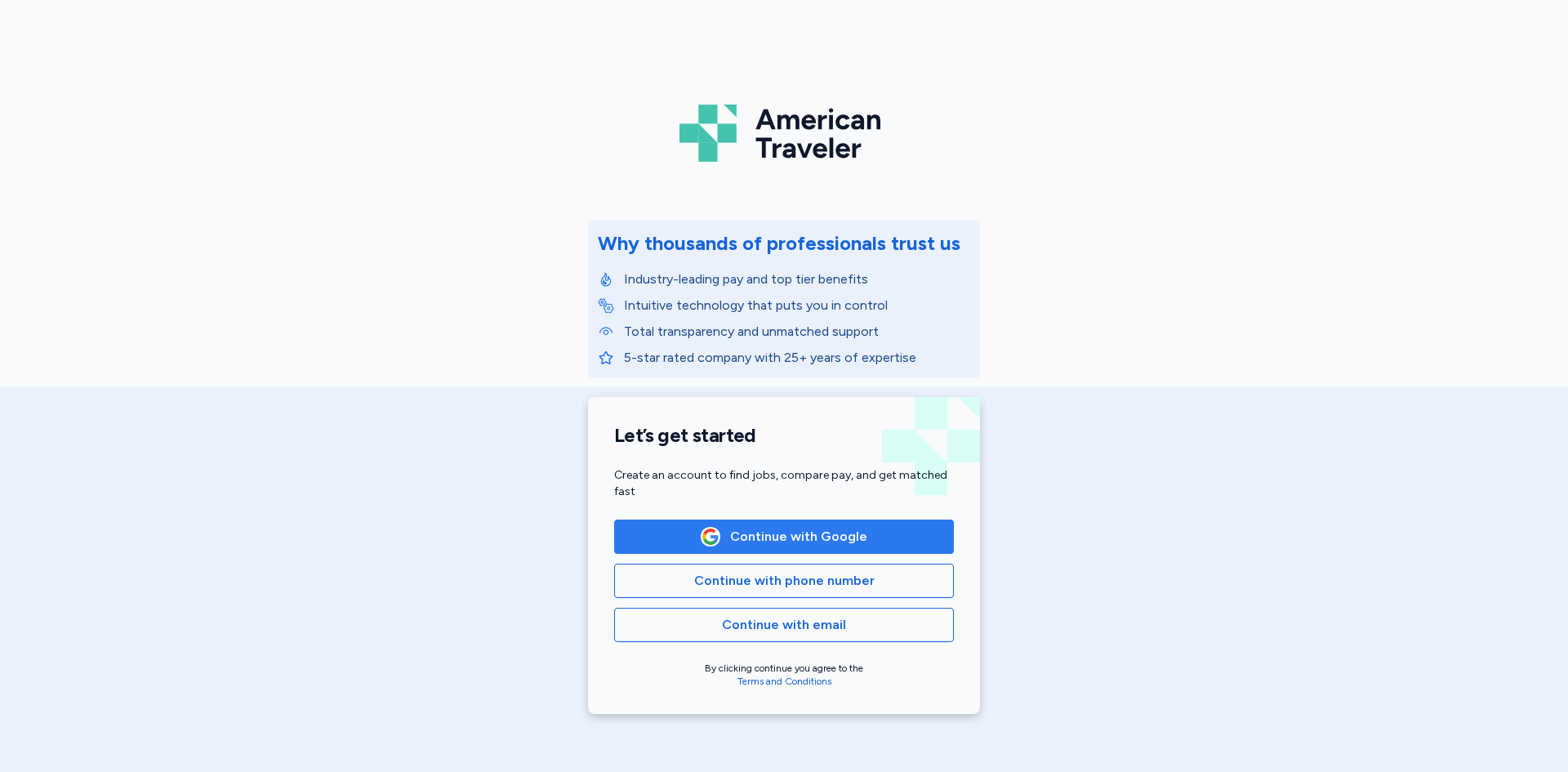
click at [748, 525] on button "Continue with Google" at bounding box center [784, 536] width 340 height 34
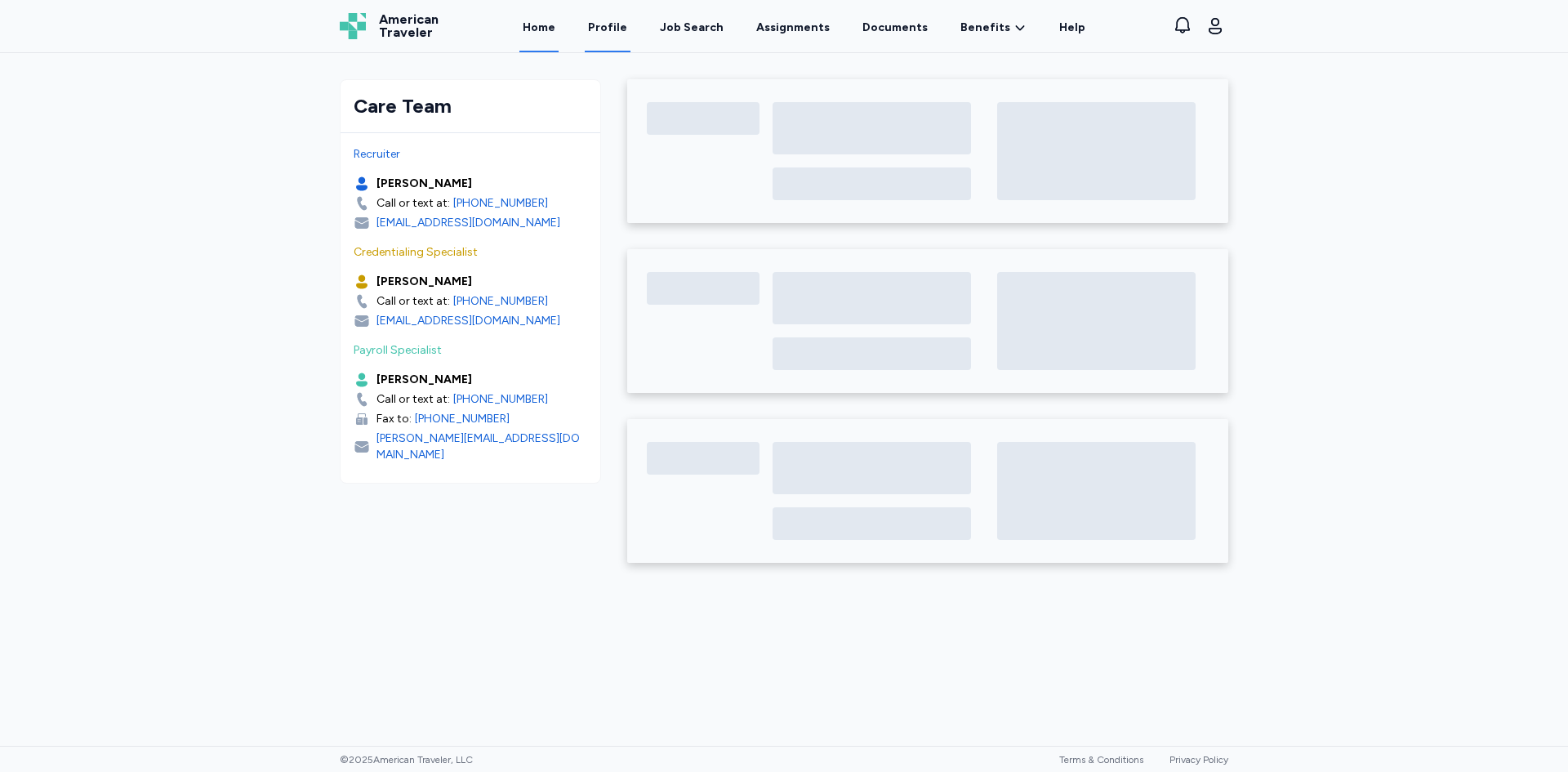
click at [624, 31] on link "Profile" at bounding box center [608, 27] width 46 height 51
click at [542, 25] on link "Home" at bounding box center [538, 27] width 39 height 51
click at [698, 32] on div "Job Search" at bounding box center [692, 28] width 64 height 17
click at [146, 295] on div "Care Team Recruiter [PERSON_NAME] Call or text at: [PHONE_NUMBER] [EMAIL_ADDRES…" at bounding box center [784, 400] width 1568 height 693
click at [691, 32] on div "Job Search" at bounding box center [692, 28] width 64 height 17
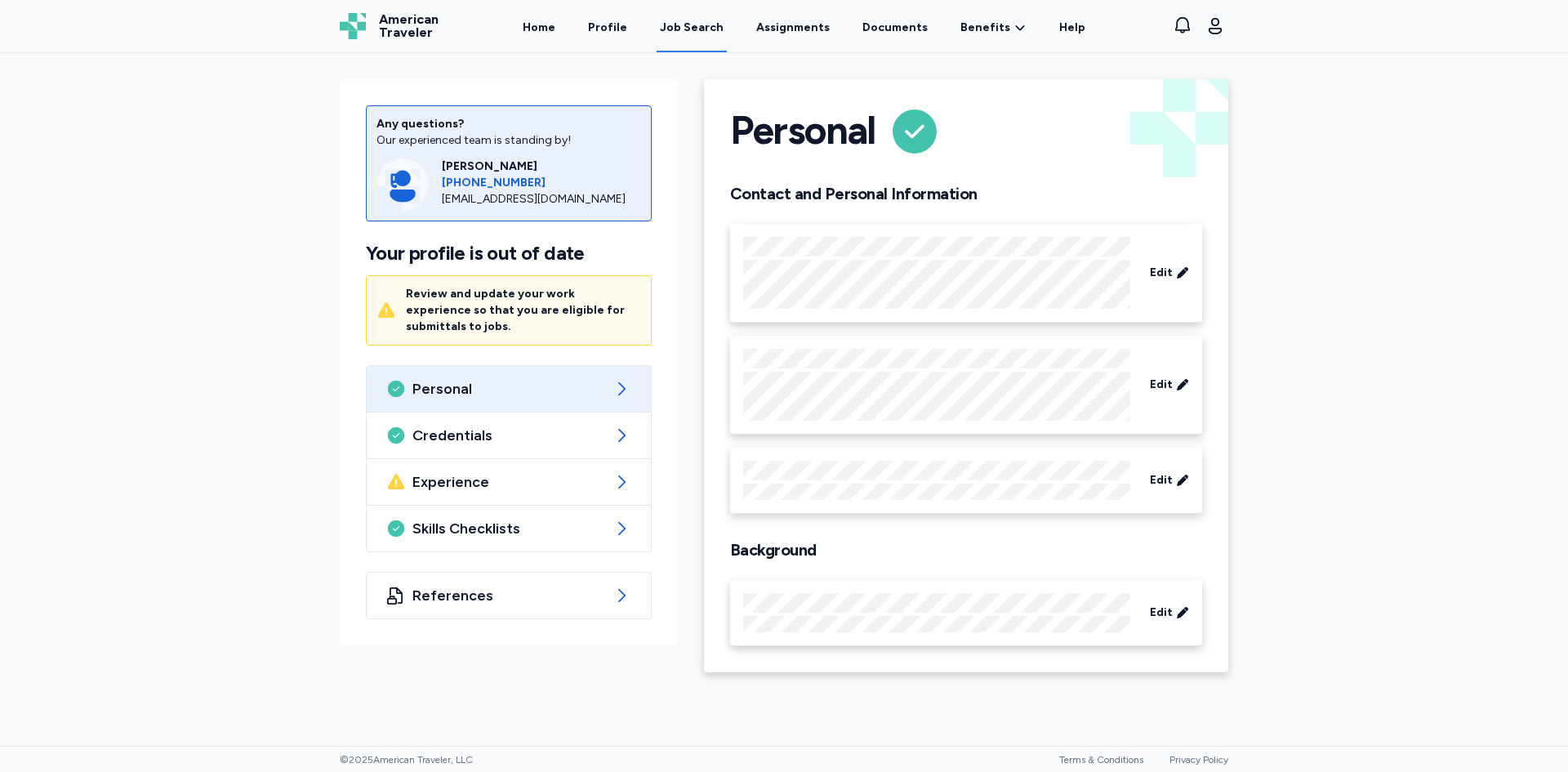
click at [689, 28] on div "Job Search" at bounding box center [692, 28] width 64 height 17
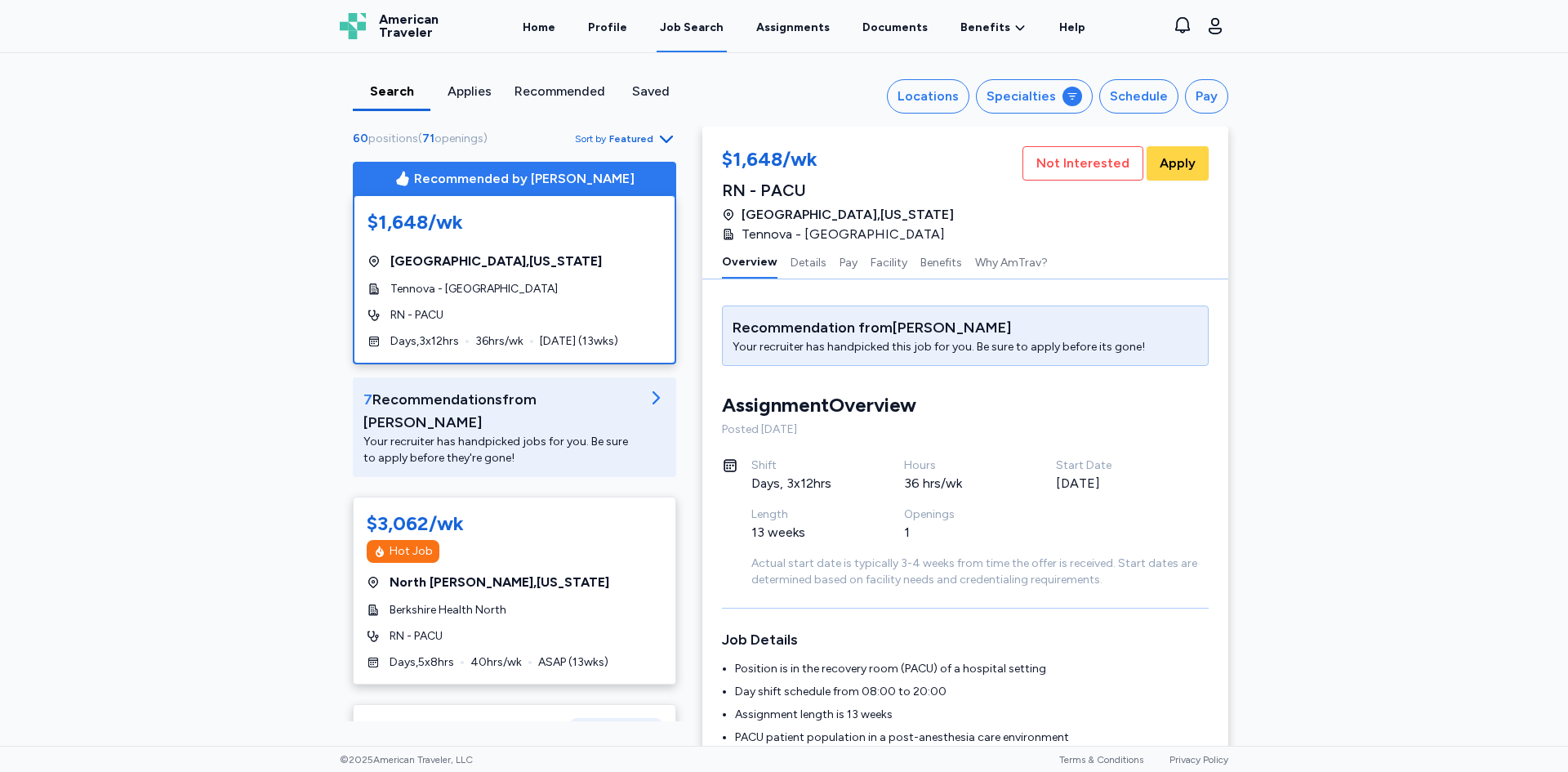
click at [532, 86] on div "Recommended" at bounding box center [559, 92] width 91 height 20
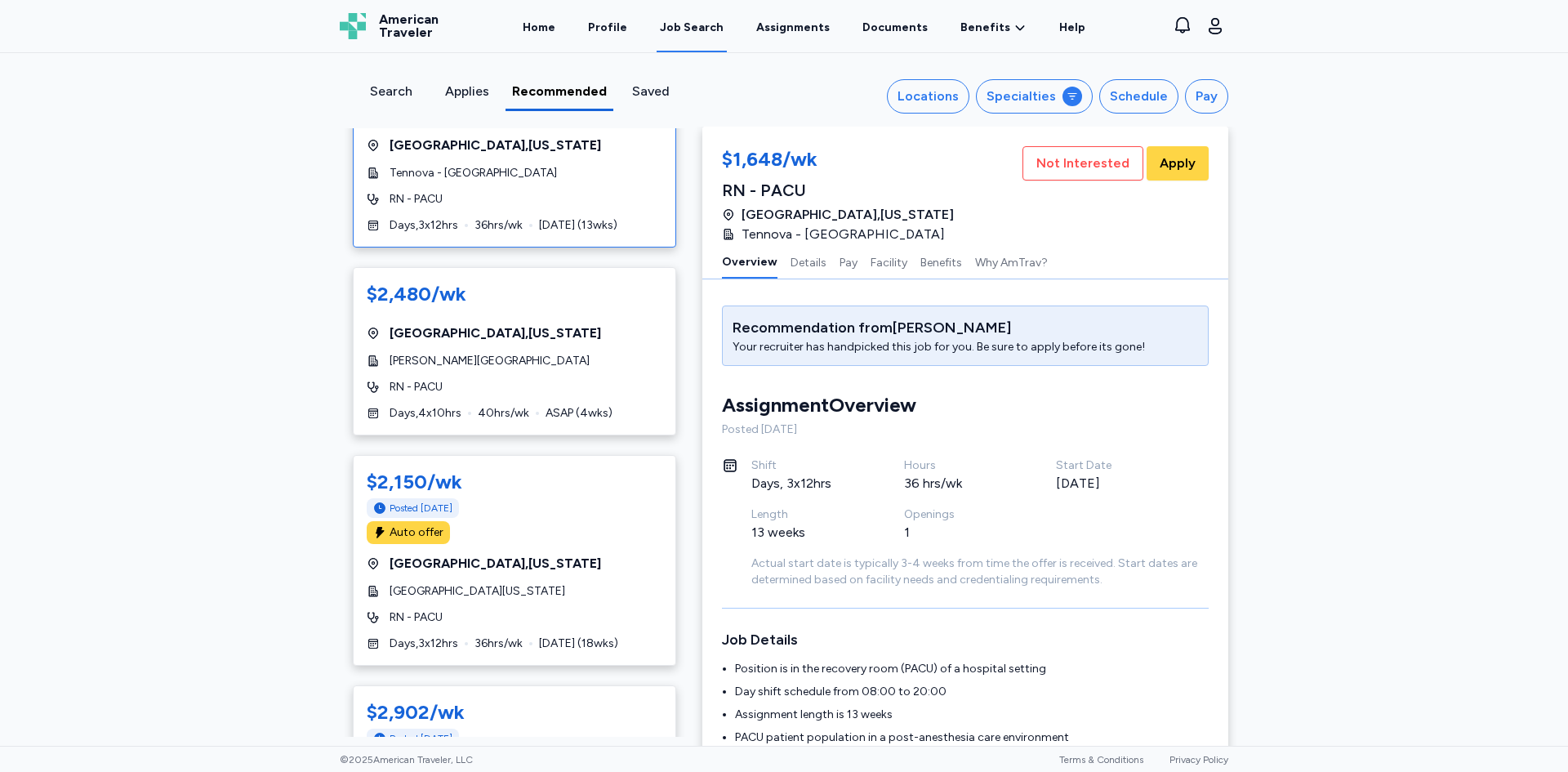
scroll to position [152, 0]
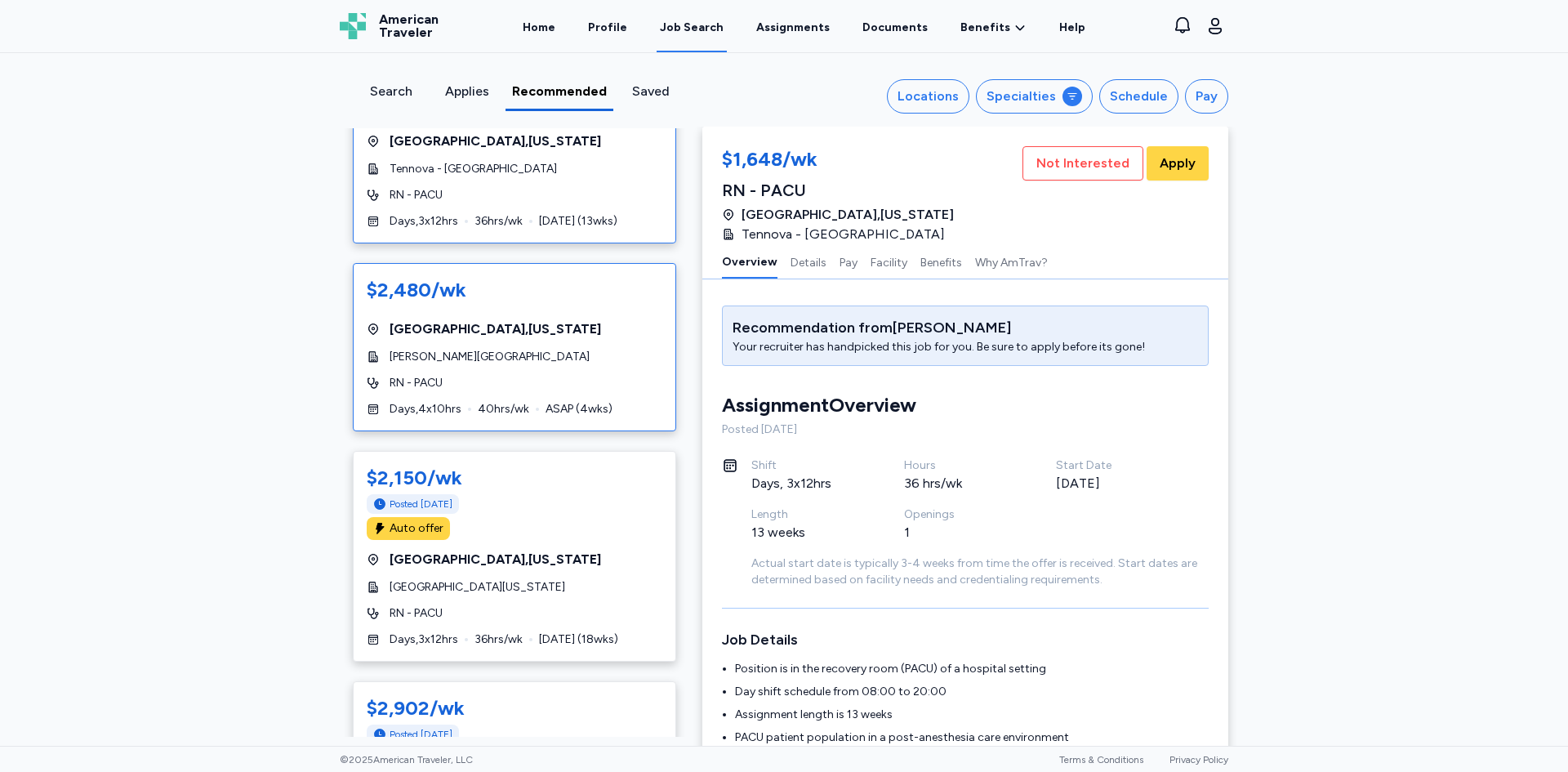
click at [548, 349] on div "[PERSON_NAME][GEOGRAPHIC_DATA]" at bounding box center [514, 357] width 295 height 17
click at [412, 277] on div "$2,480/wk" at bounding box center [514, 290] width 295 height 26
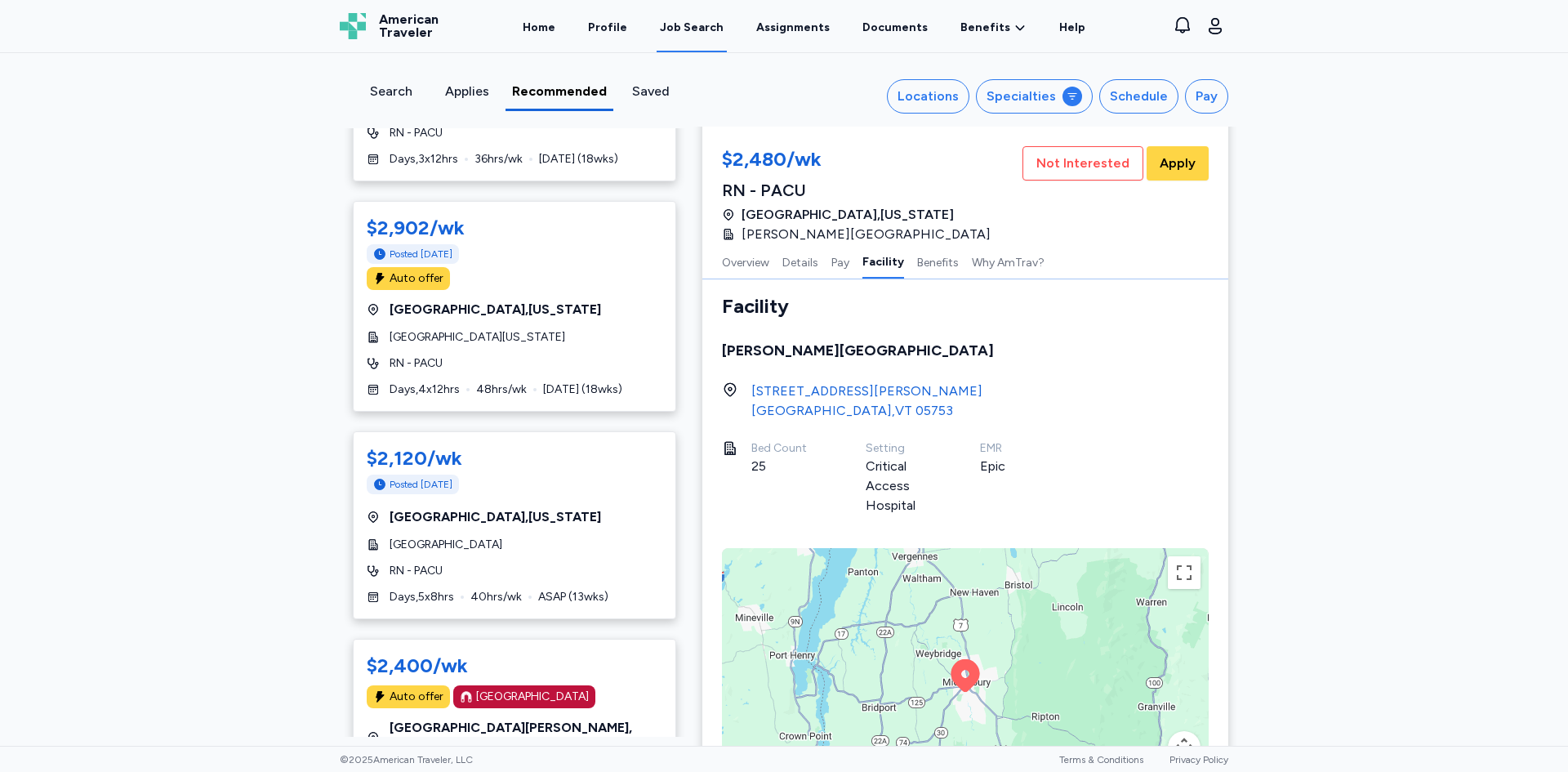
scroll to position [0, 0]
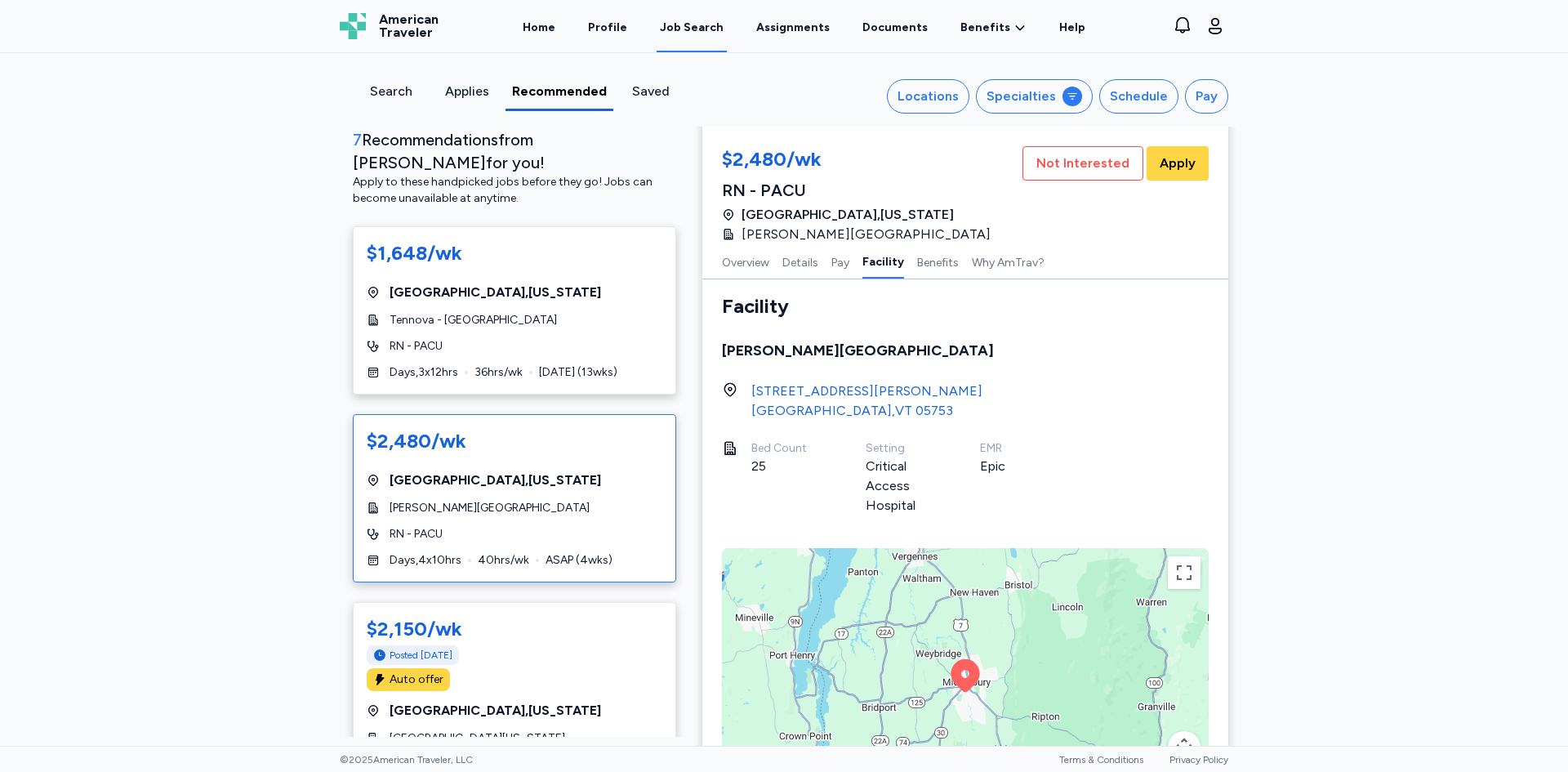
click at [382, 93] on div "Search" at bounding box center [391, 92] width 63 height 20
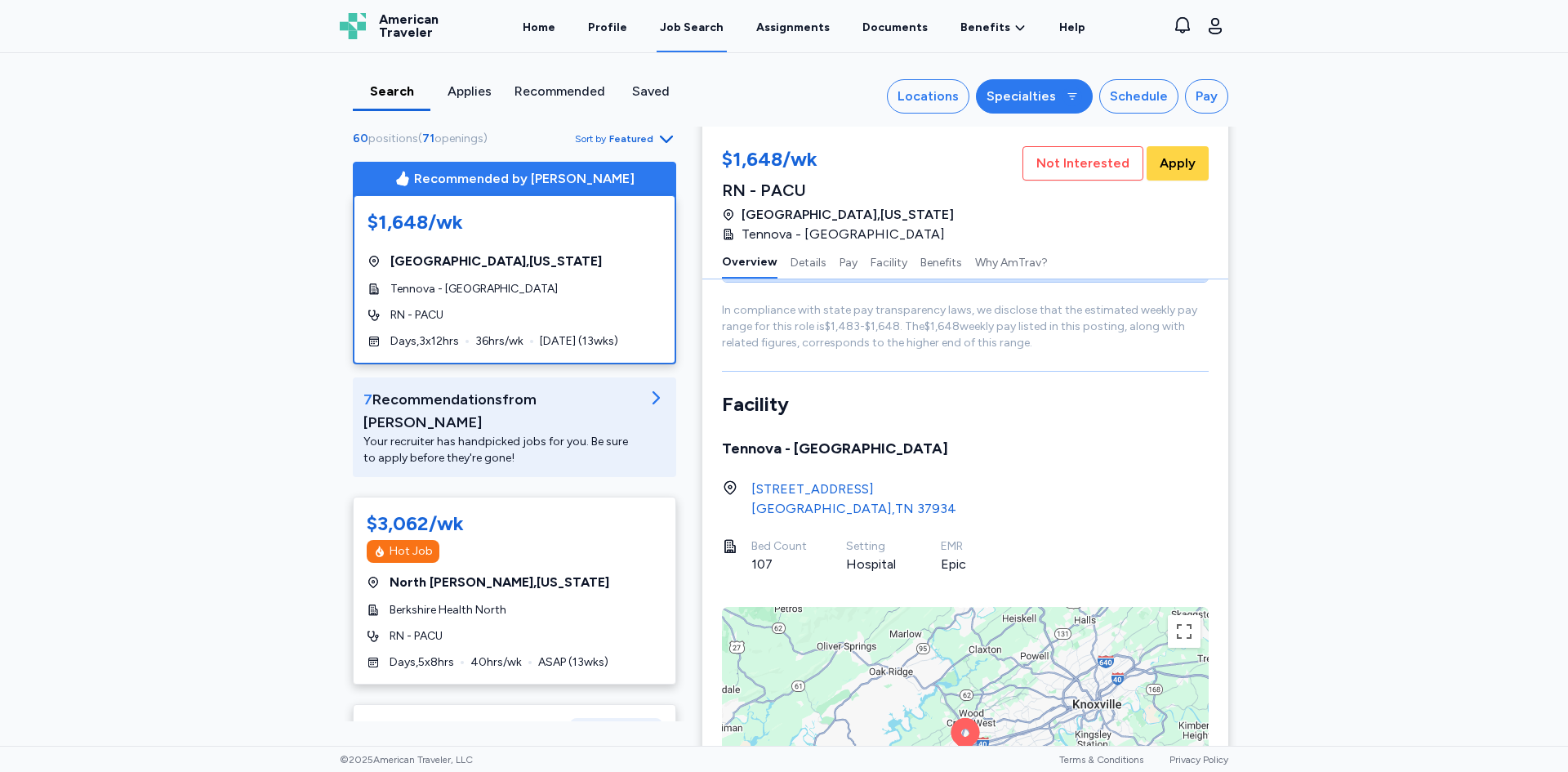
click at [1023, 95] on div "Specialties" at bounding box center [1020, 97] width 69 height 20
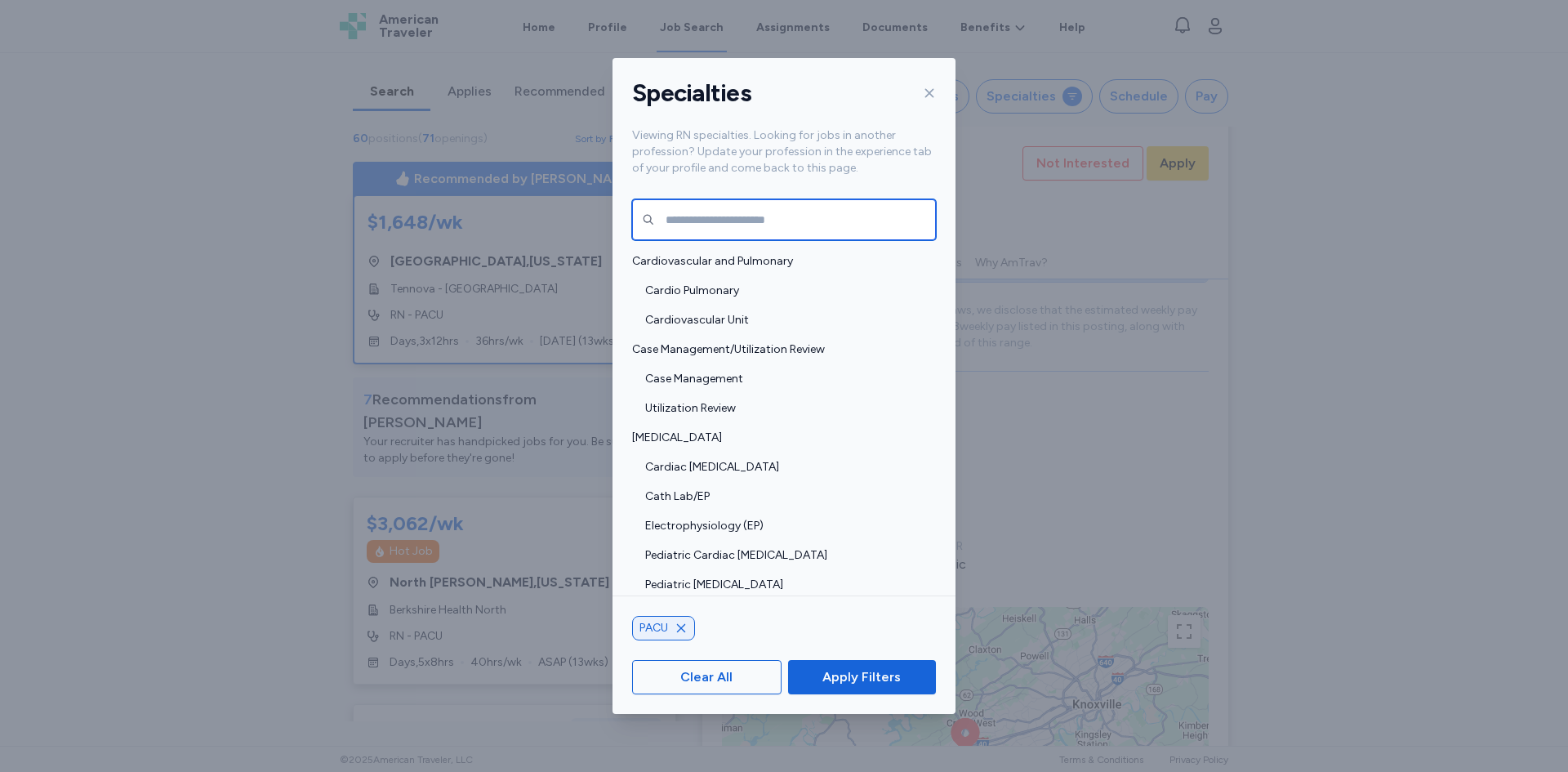
click at [762, 217] on input "text" at bounding box center [783, 219] width 304 height 41
type input "****"
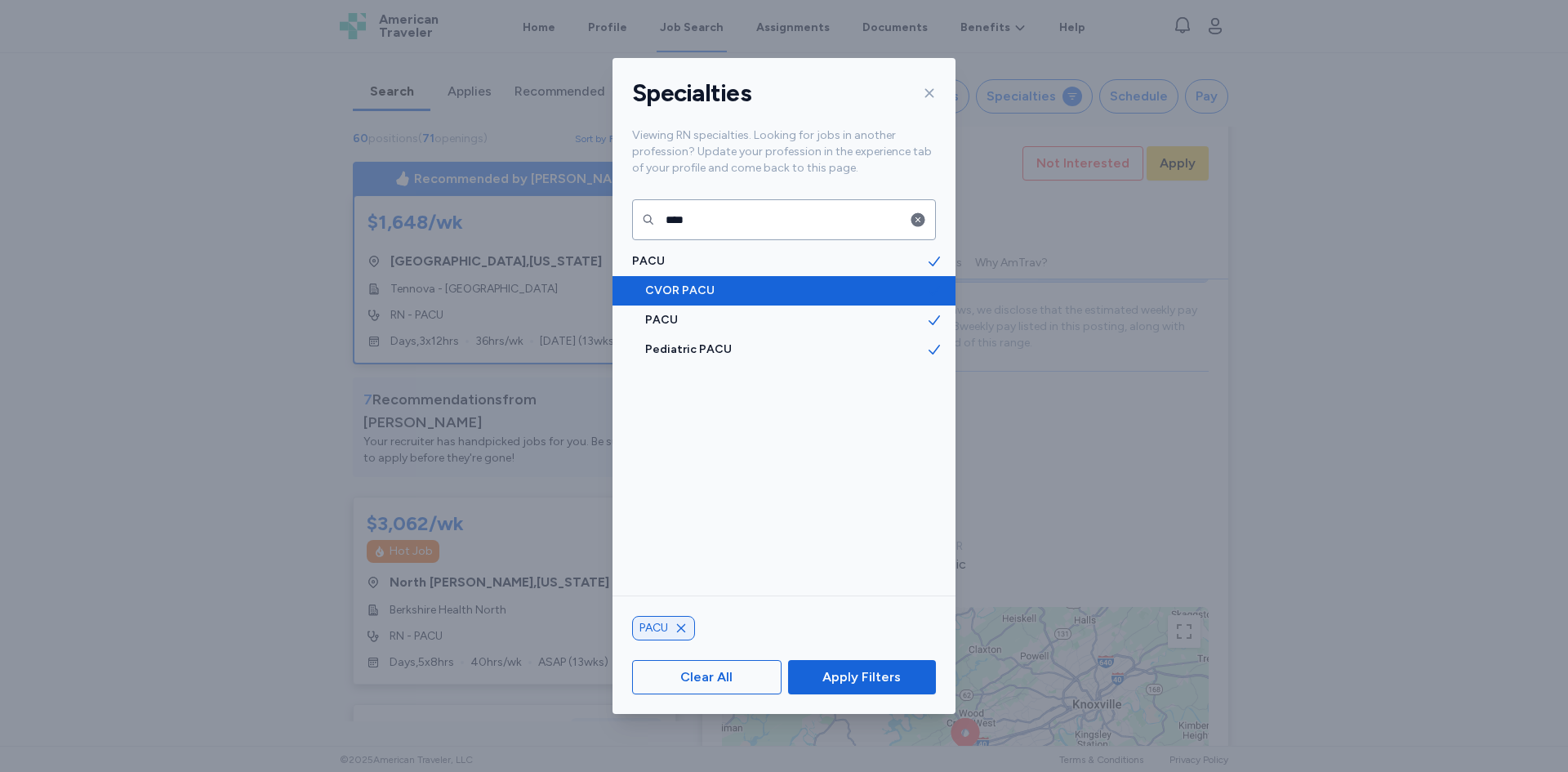
click at [926, 282] on icon at bounding box center [935, 291] width 17 height 17
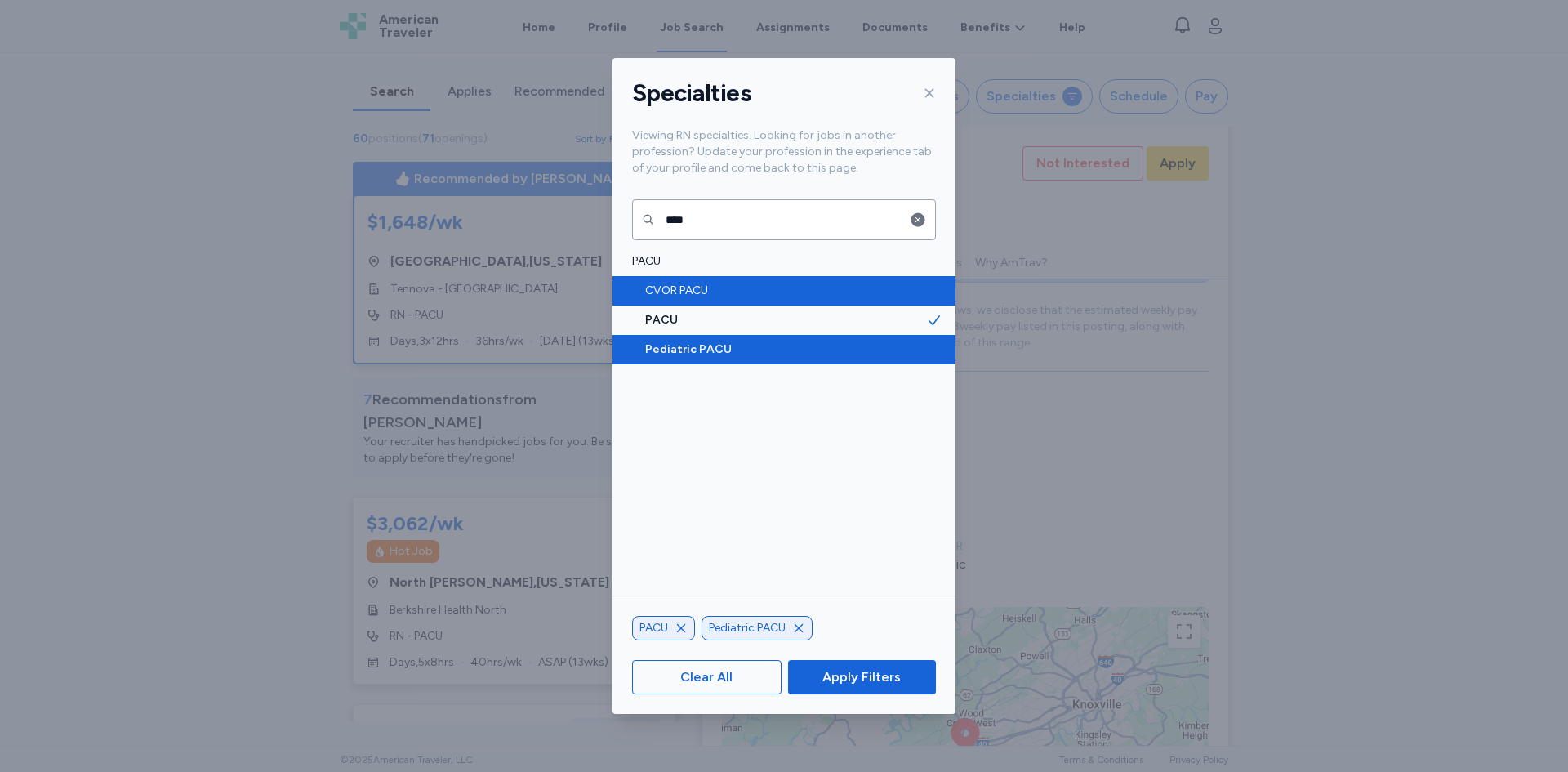
click at [904, 343] on span "Pediatric PACU" at bounding box center [786, 350] width 281 height 17
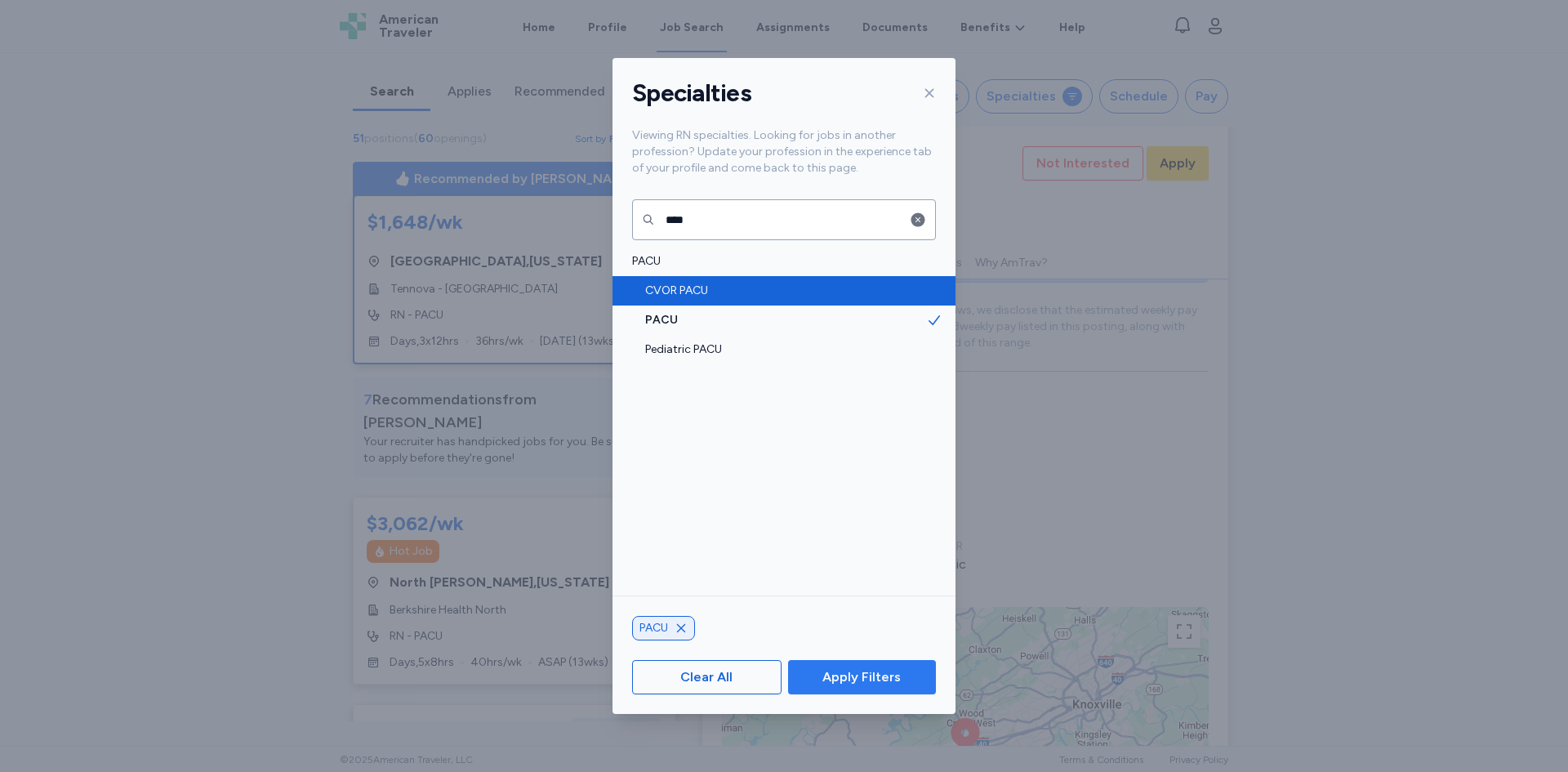
click at [828, 674] on span "Apply Filters" at bounding box center [861, 678] width 78 height 20
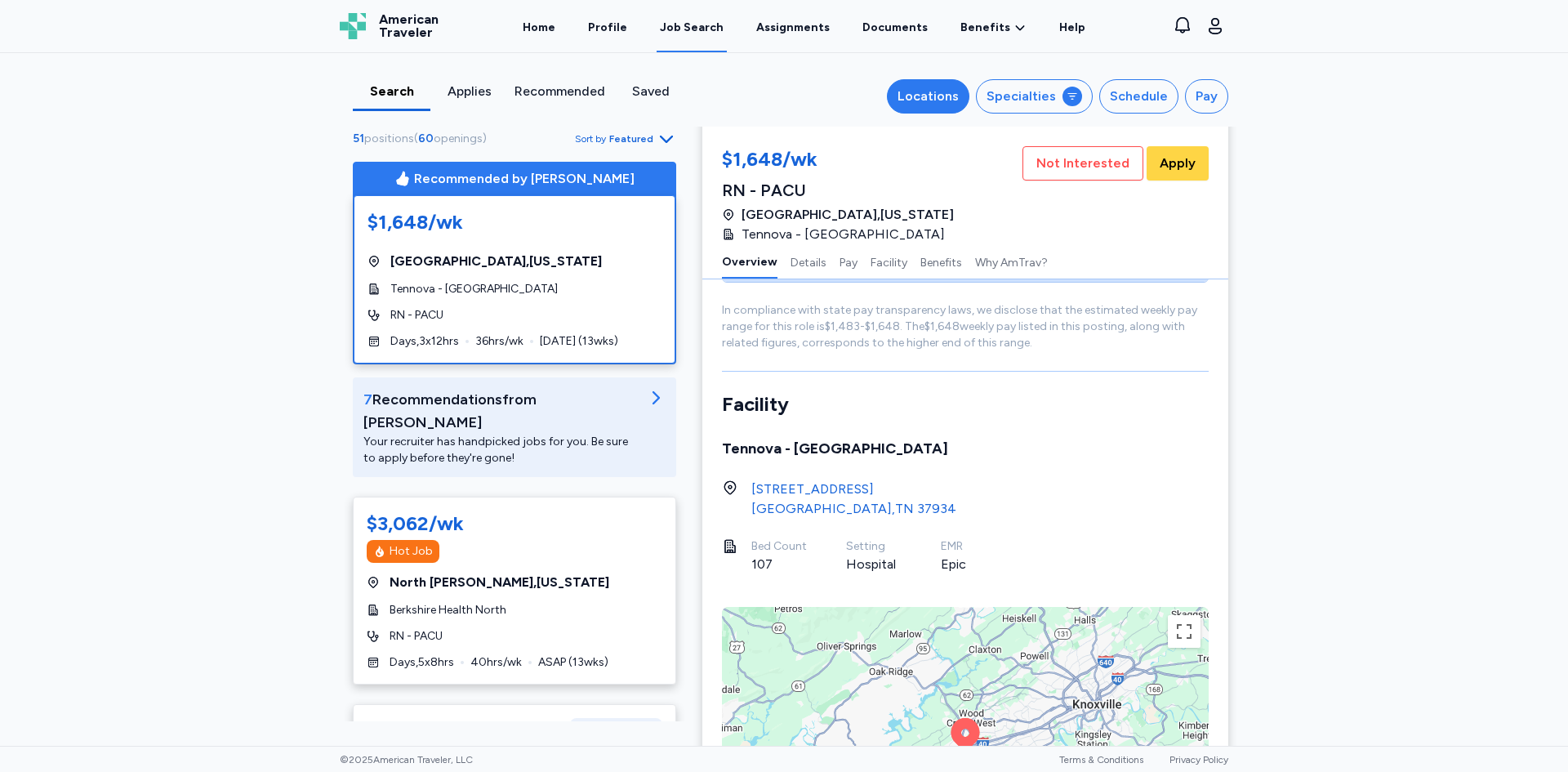
click at [945, 100] on div "Locations" at bounding box center [928, 97] width 62 height 20
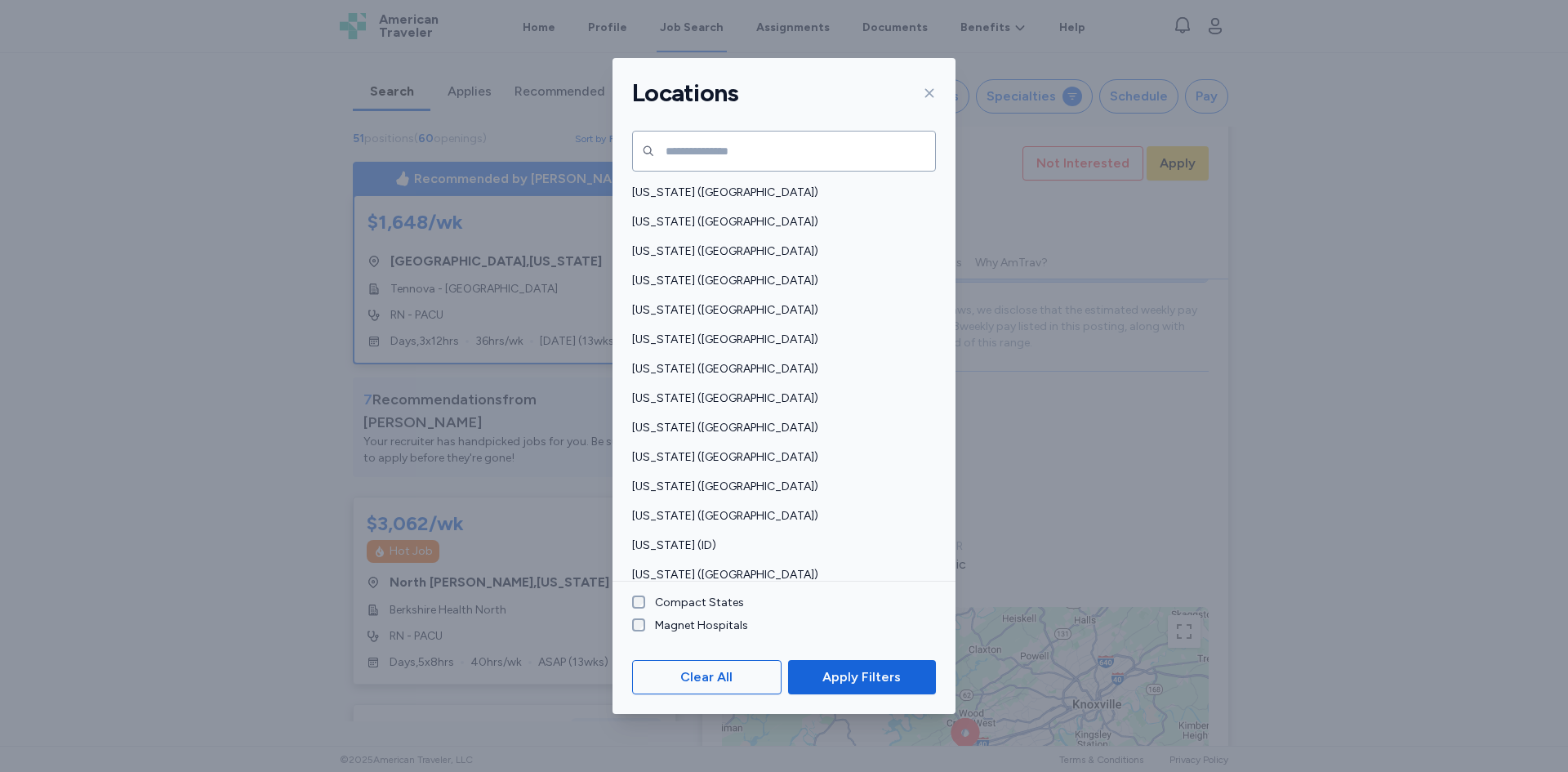
click at [722, 596] on label "Compact States" at bounding box center [694, 603] width 99 height 17
click at [836, 674] on span "Apply Filters" at bounding box center [861, 678] width 78 height 20
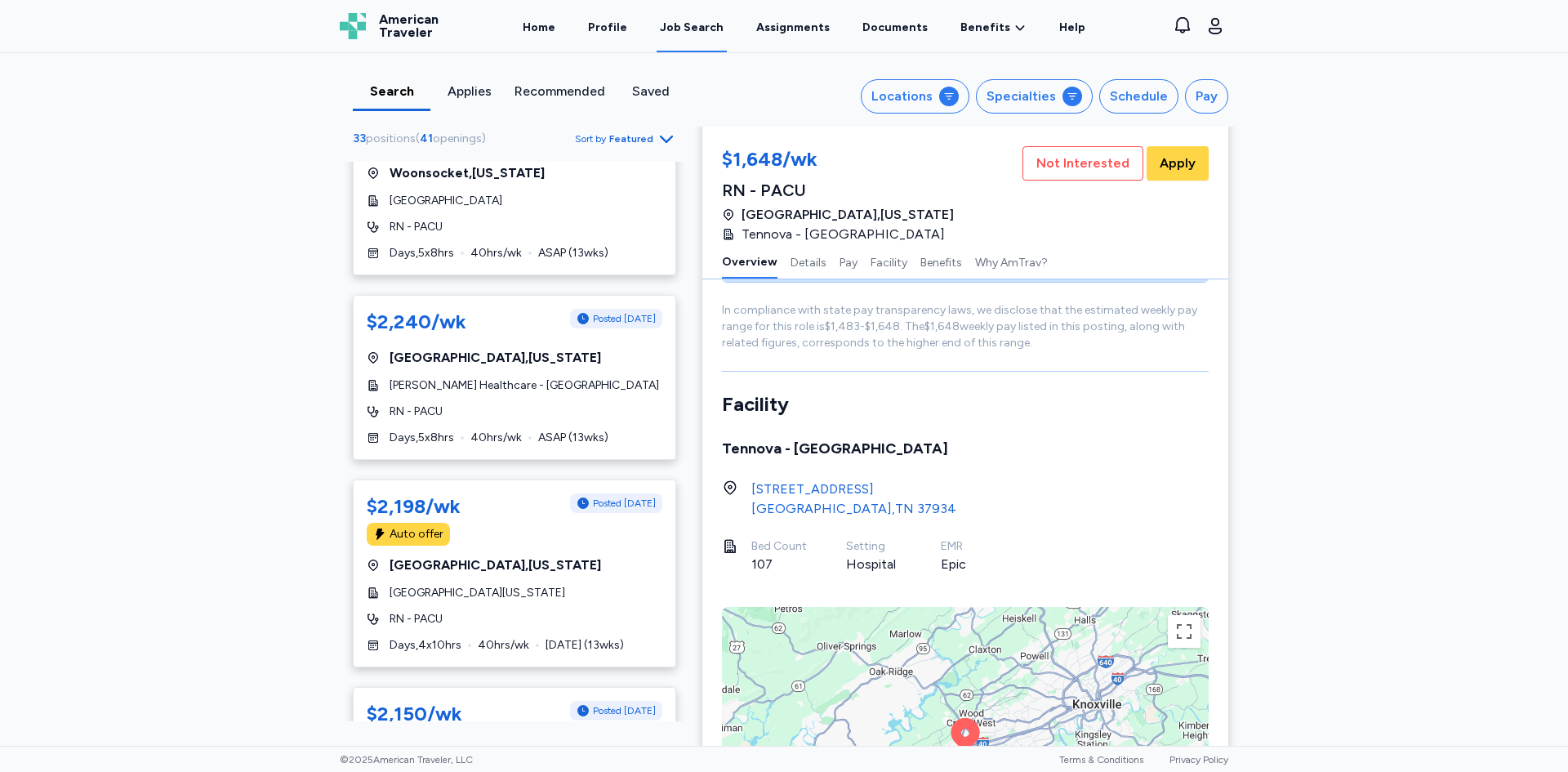
scroll to position [1855, 0]
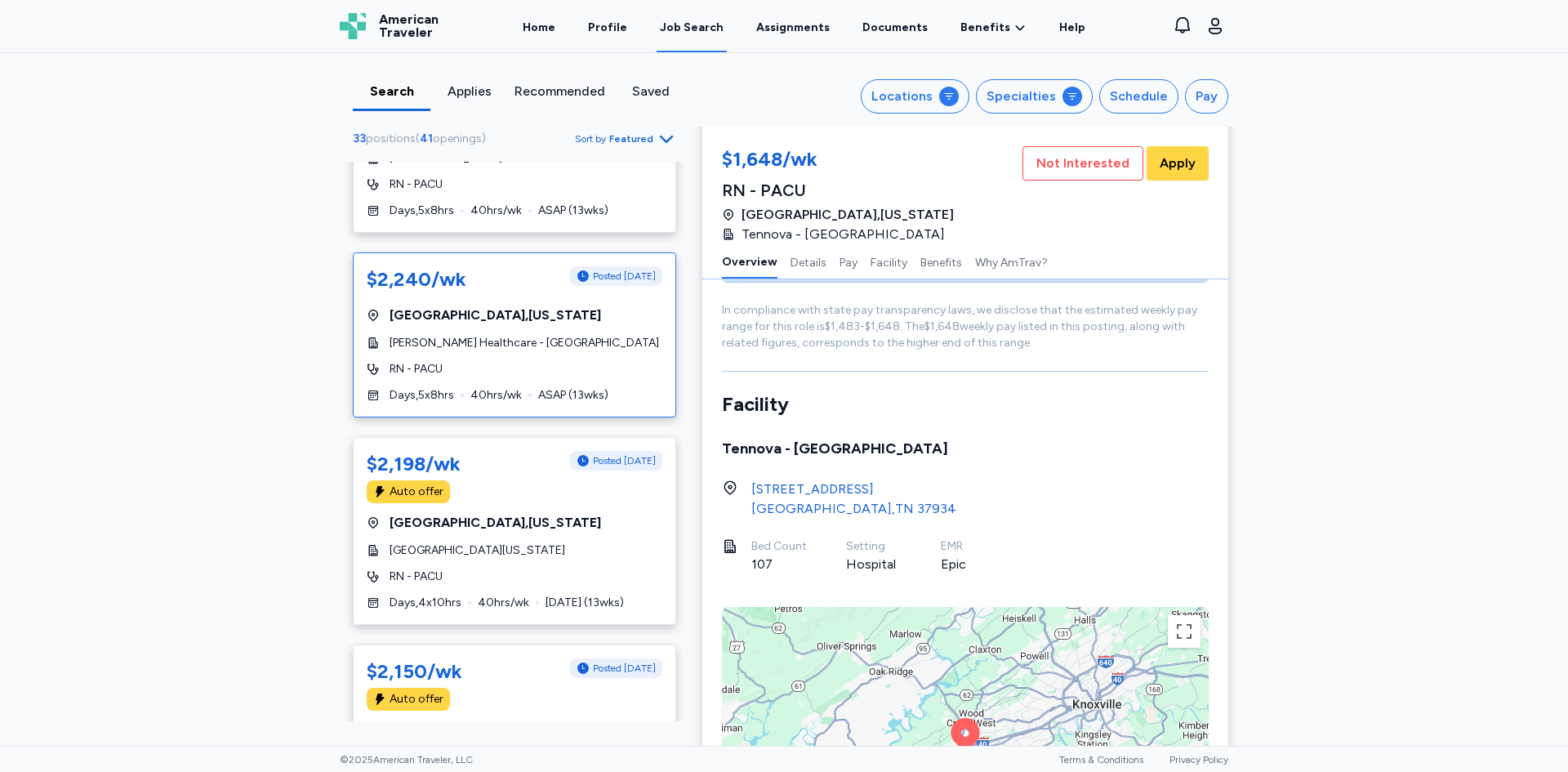
click at [422, 266] on div "$2,240/wk Posted [DATE]" at bounding box center [514, 281] width 295 height 29
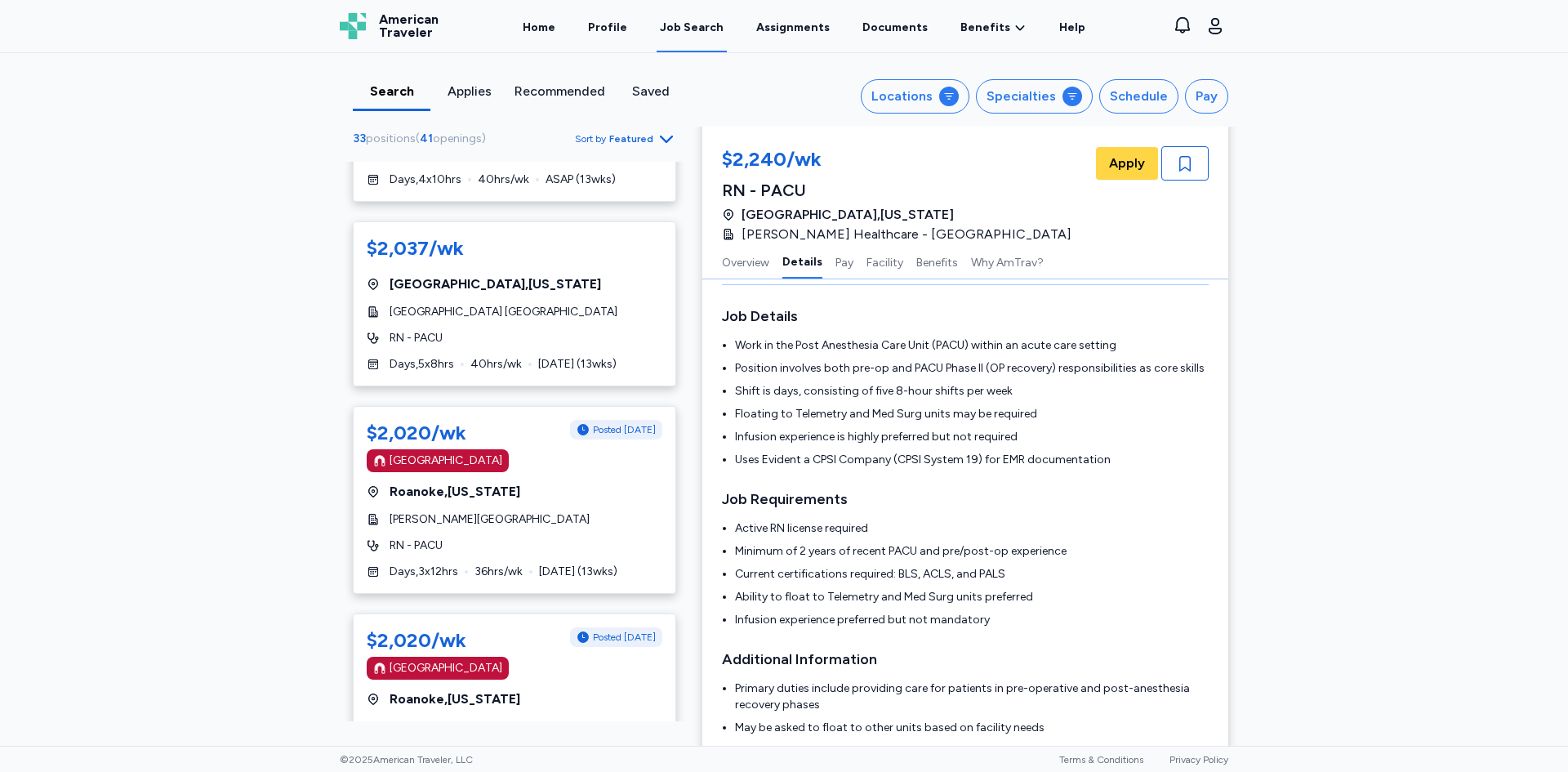
scroll to position [3510, 0]
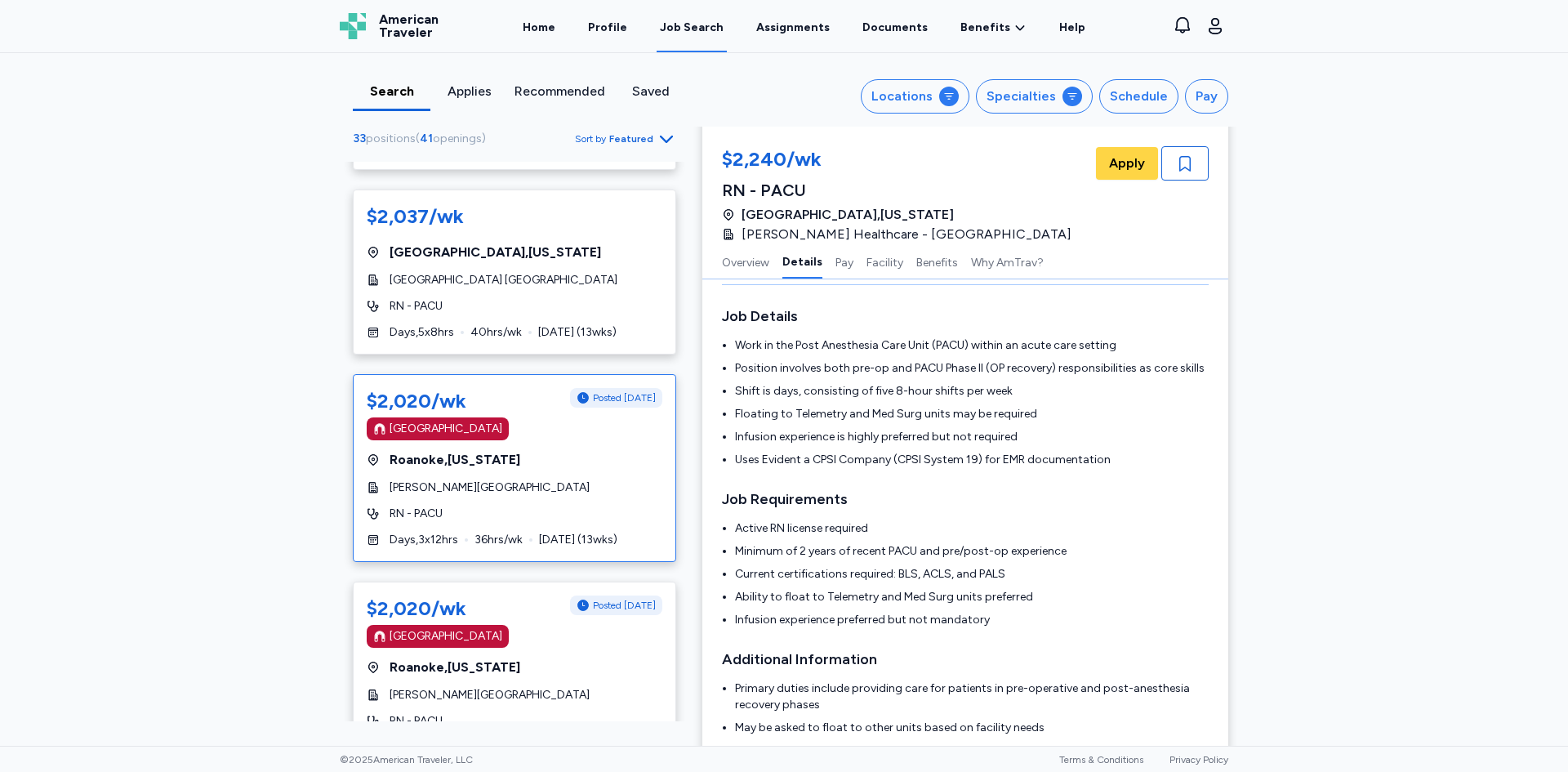
click at [598, 451] on div "[GEOGRAPHIC_DATA] , [US_STATE]" at bounding box center [514, 461] width 295 height 20
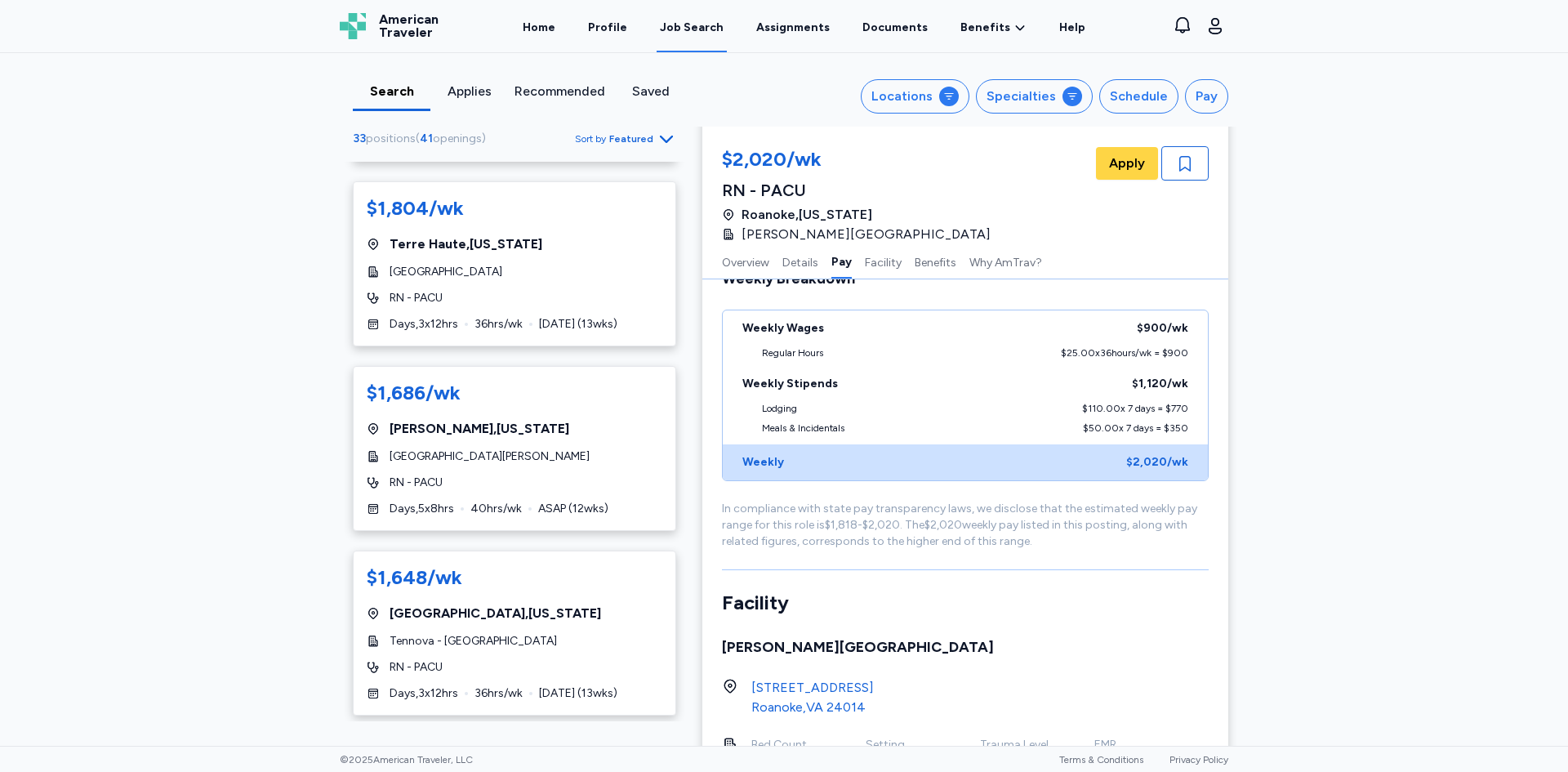
scroll to position [4655, 0]
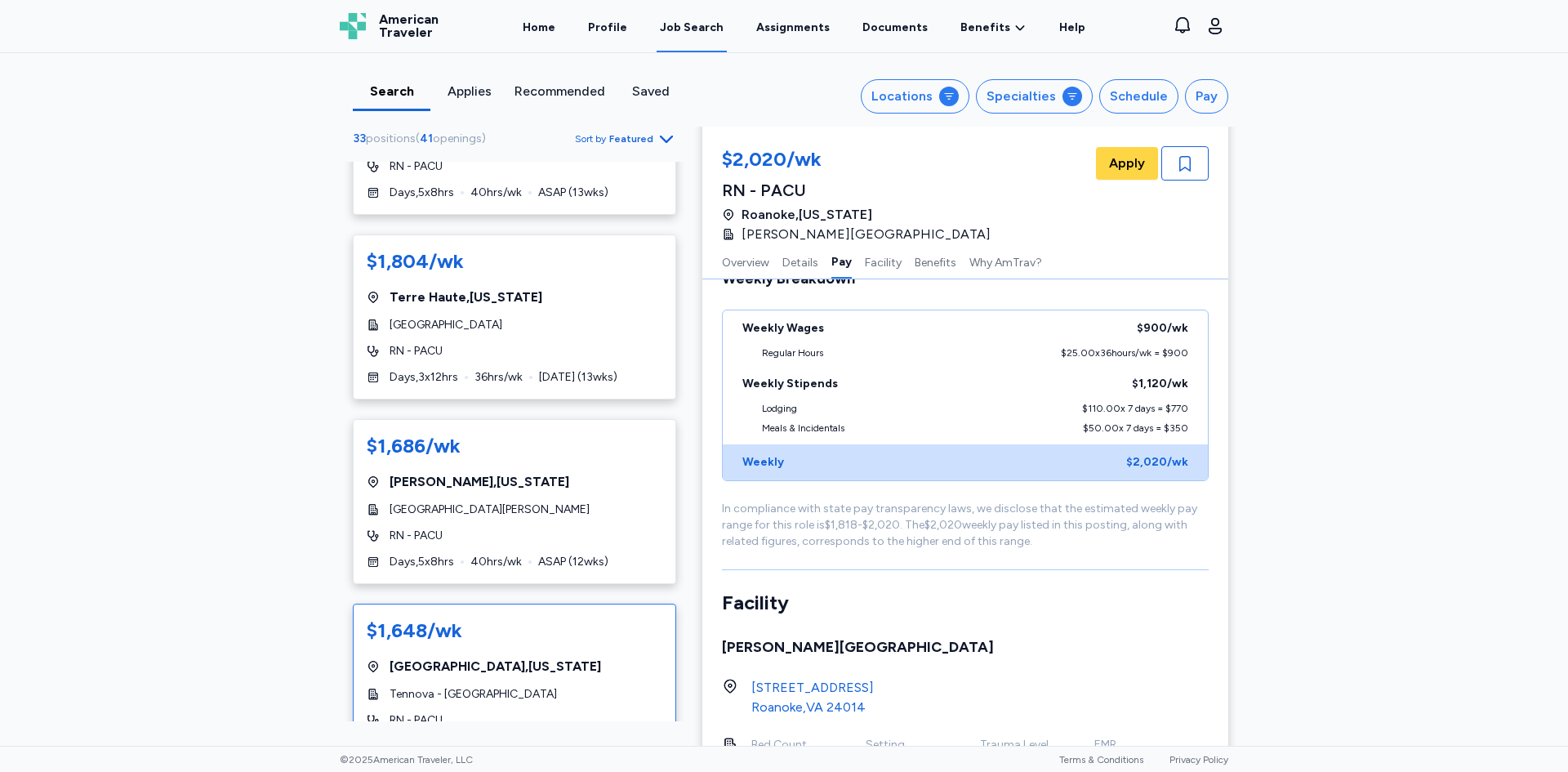
click at [616, 657] on div "[GEOGRAPHIC_DATA] , [US_STATE]" at bounding box center [514, 667] width 295 height 20
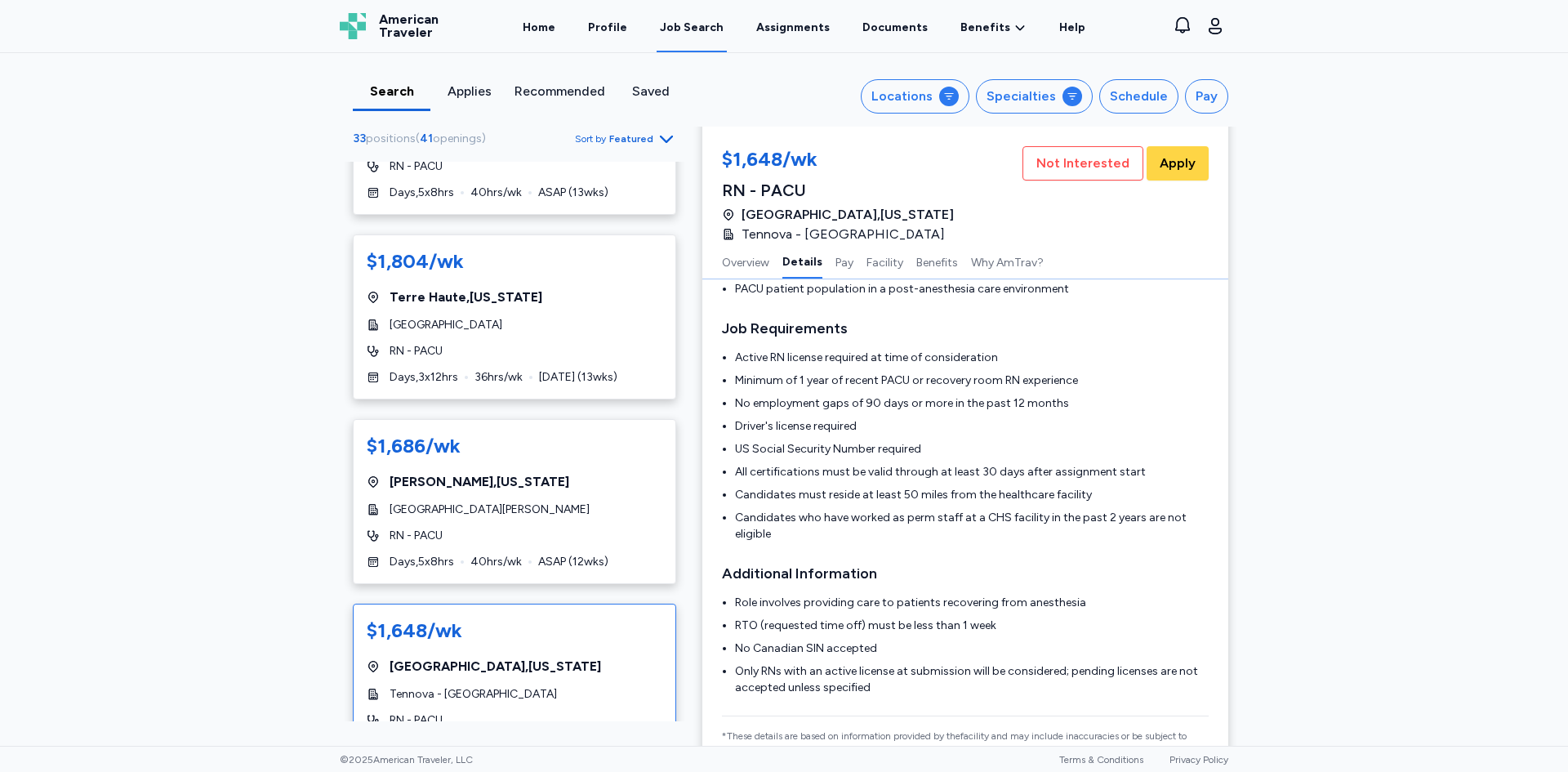
scroll to position [462, 0]
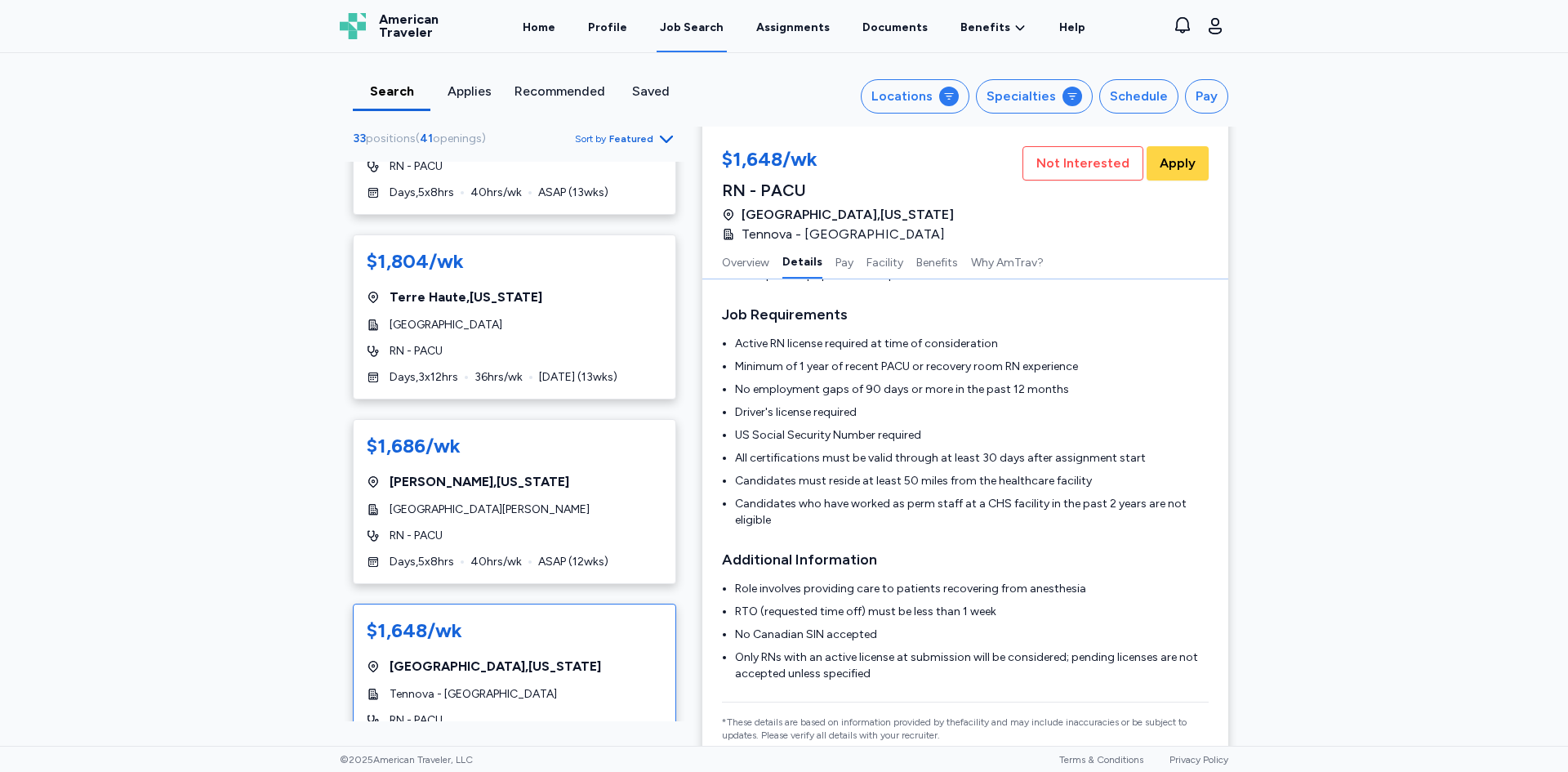
drag, startPoint x: 1555, startPoint y: 208, endPoint x: 1562, endPoint y: 239, distance: 31.8
click at [1562, 239] on div "Search Applies Recommended Saved Locations Specialties Schedule Pay 33 position…" at bounding box center [784, 400] width 1568 height 693
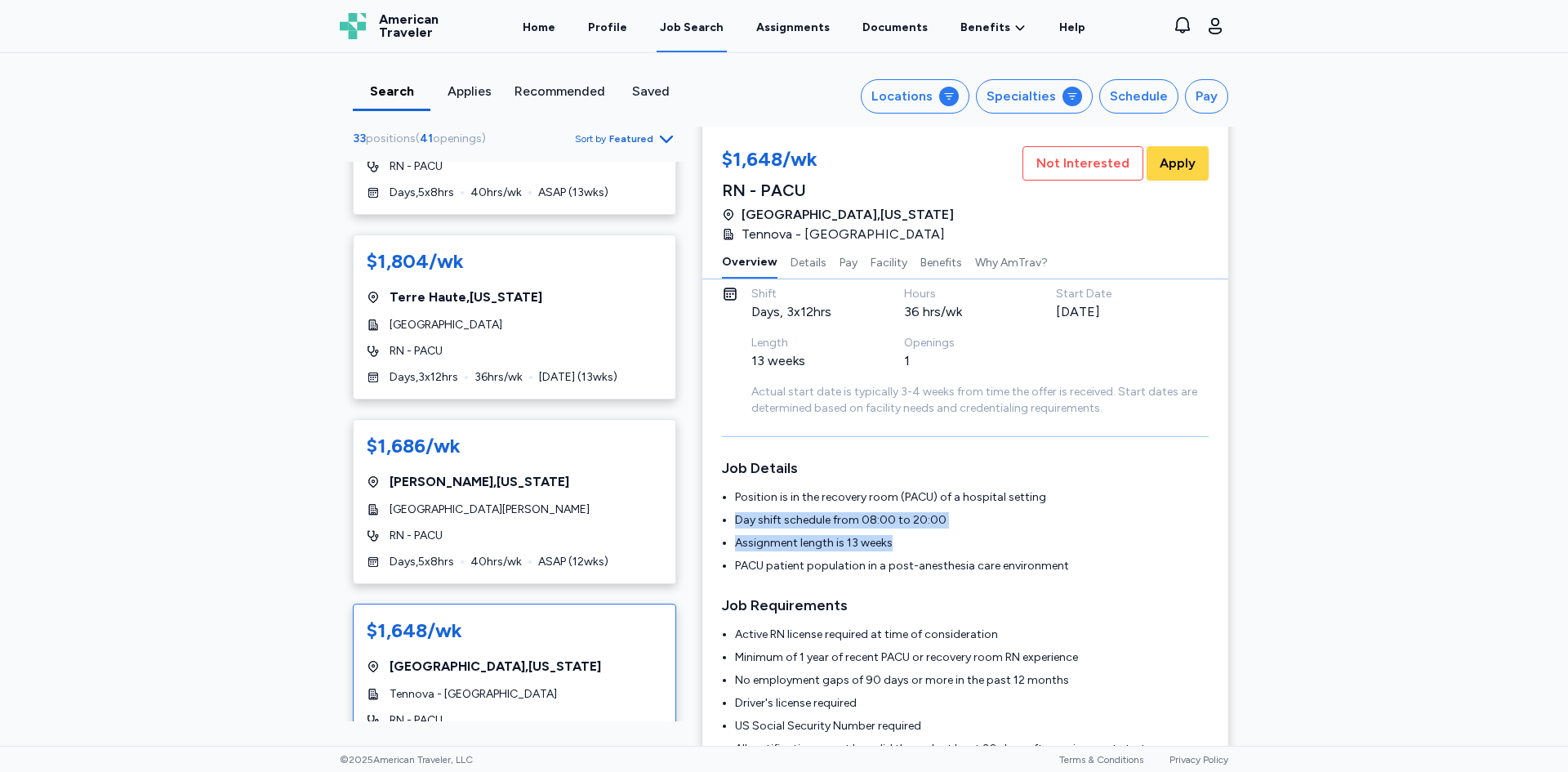
scroll to position [0, 0]
